Goal: Transaction & Acquisition: Purchase product/service

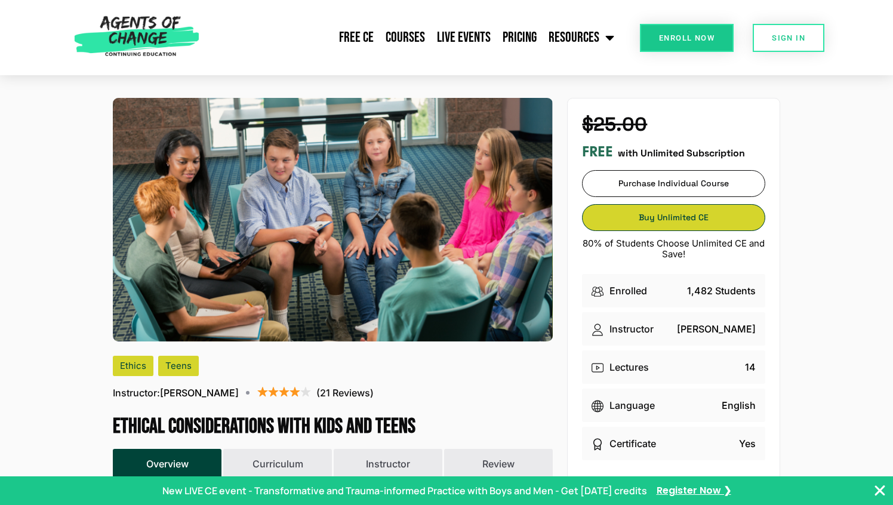
click at [674, 218] on span "Buy Unlimited CE" at bounding box center [673, 218] width 182 height 8
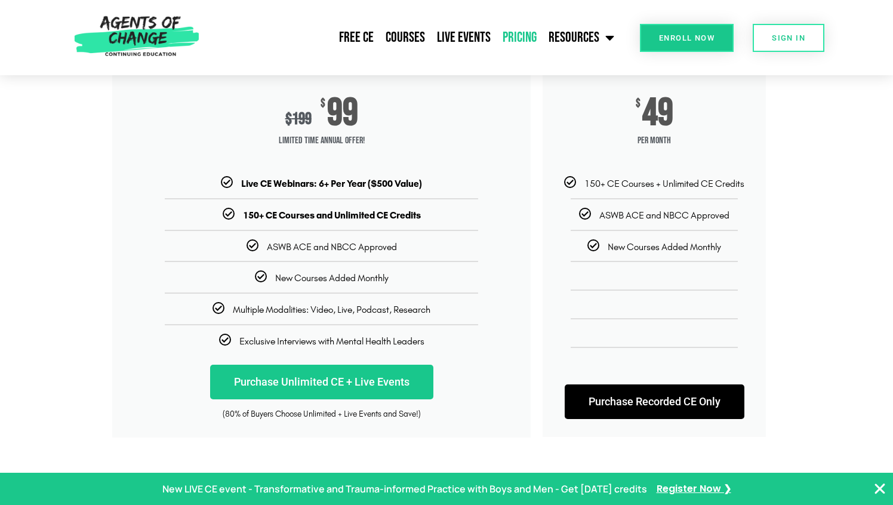
scroll to position [189, 0]
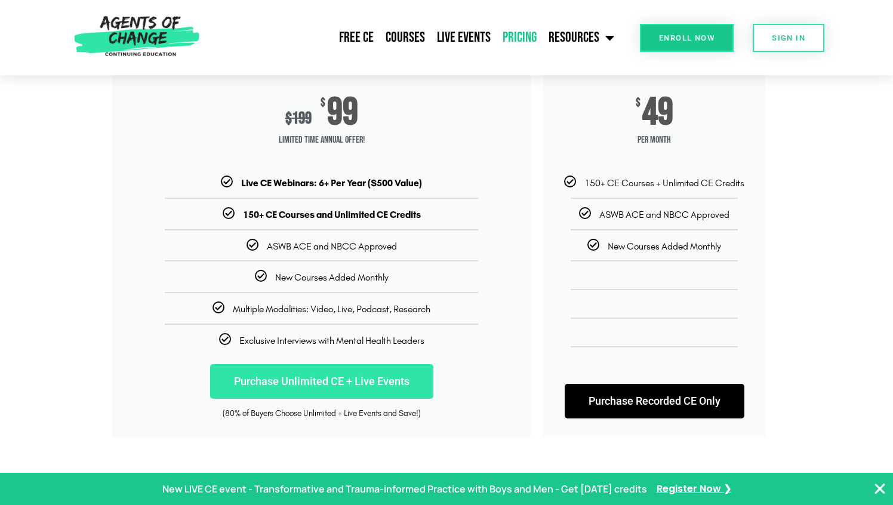
click at [366, 378] on link "Purchase Unlimited CE + Live Events" at bounding box center [321, 381] width 223 height 35
